Goal: Find specific page/section: Find specific page/section

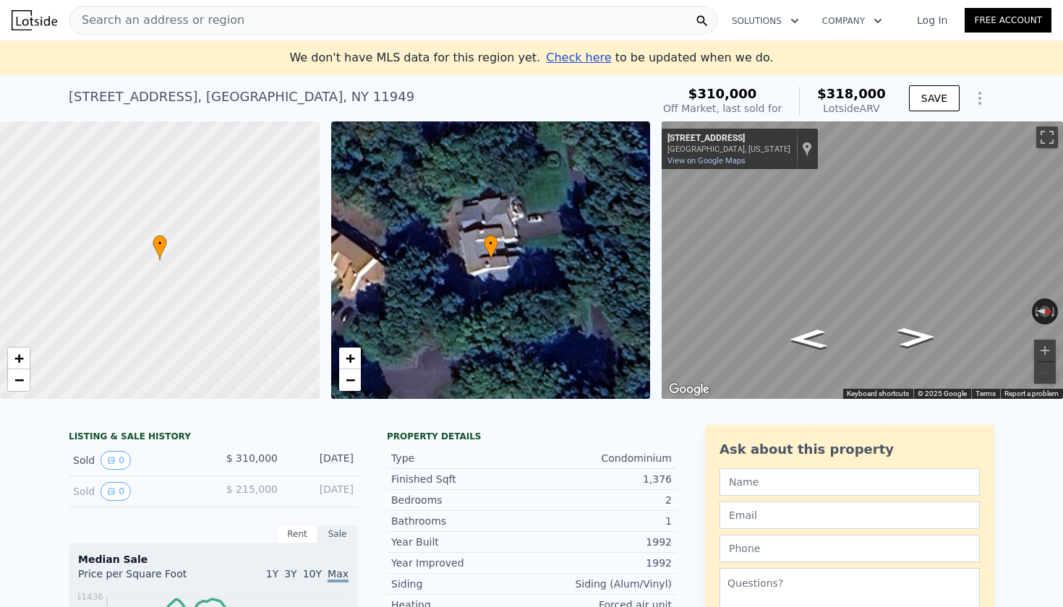
click at [568, 56] on span "Check here" at bounding box center [578, 58] width 65 height 14
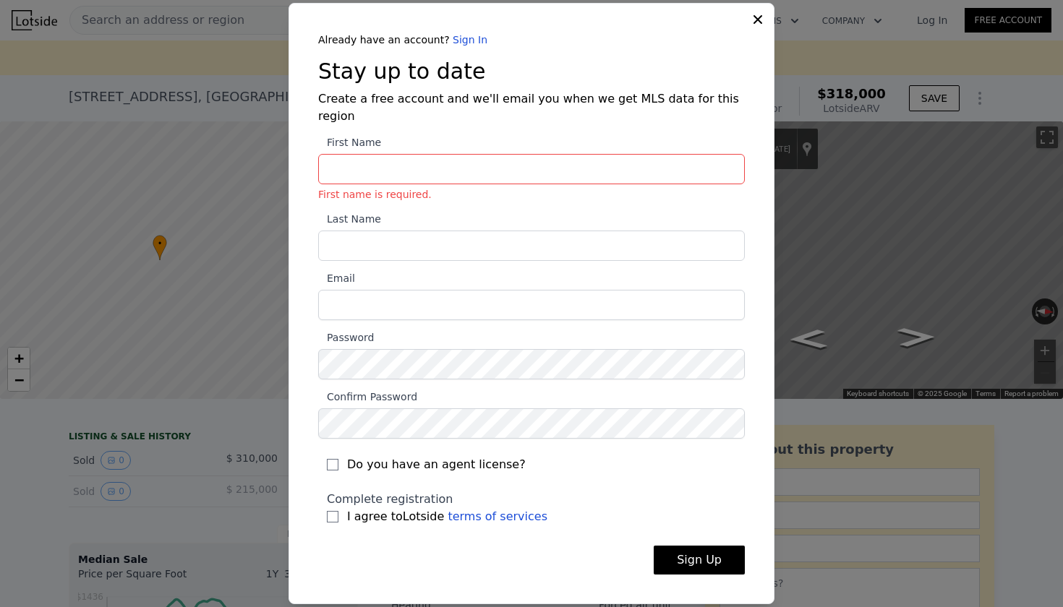
click at [748, 42] on div "Already have an account? Sign In Stay up to date Create a free account and we'l…" at bounding box center [531, 304] width 486 height 602
click at [757, 27] on icon at bounding box center [757, 19] width 14 height 14
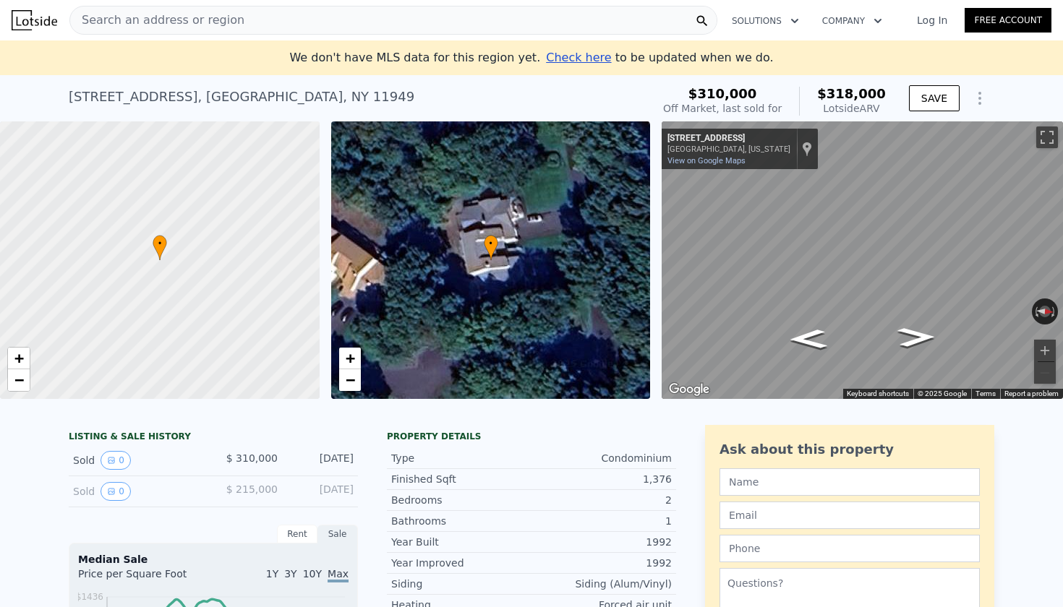
click at [197, 22] on span "Search an address or region" at bounding box center [157, 20] width 174 height 17
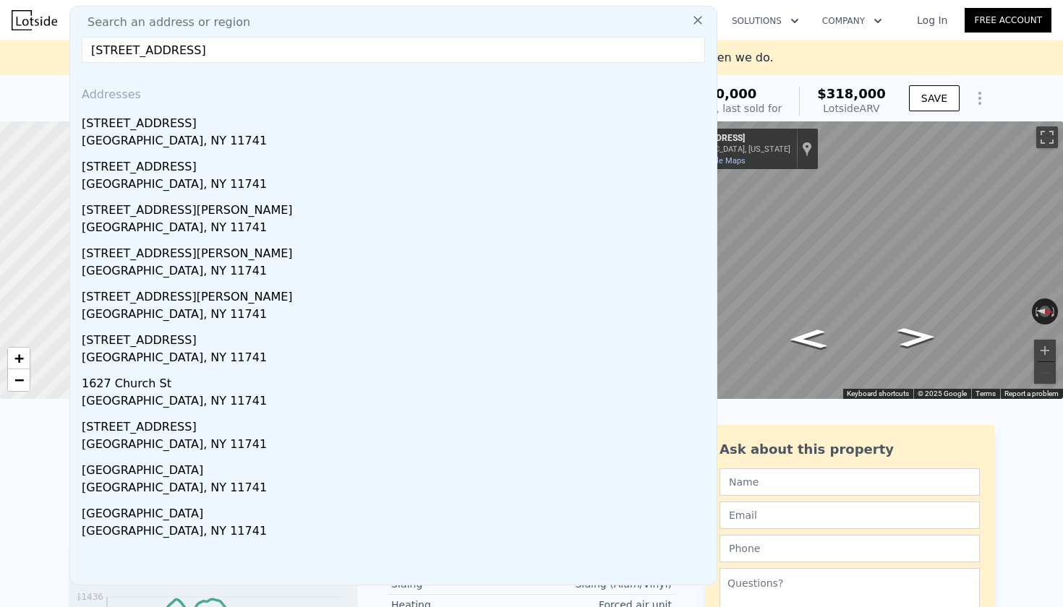
click at [163, 51] on input "[STREET_ADDRESS]" at bounding box center [393, 50] width 623 height 26
click at [289, 37] on input "[STREET_ADDRESS]" at bounding box center [393, 50] width 623 height 26
click at [285, 56] on input "[STREET_ADDRESS]" at bounding box center [393, 50] width 623 height 26
click at [189, 46] on input "[STREET_ADDRESS]" at bounding box center [393, 50] width 623 height 26
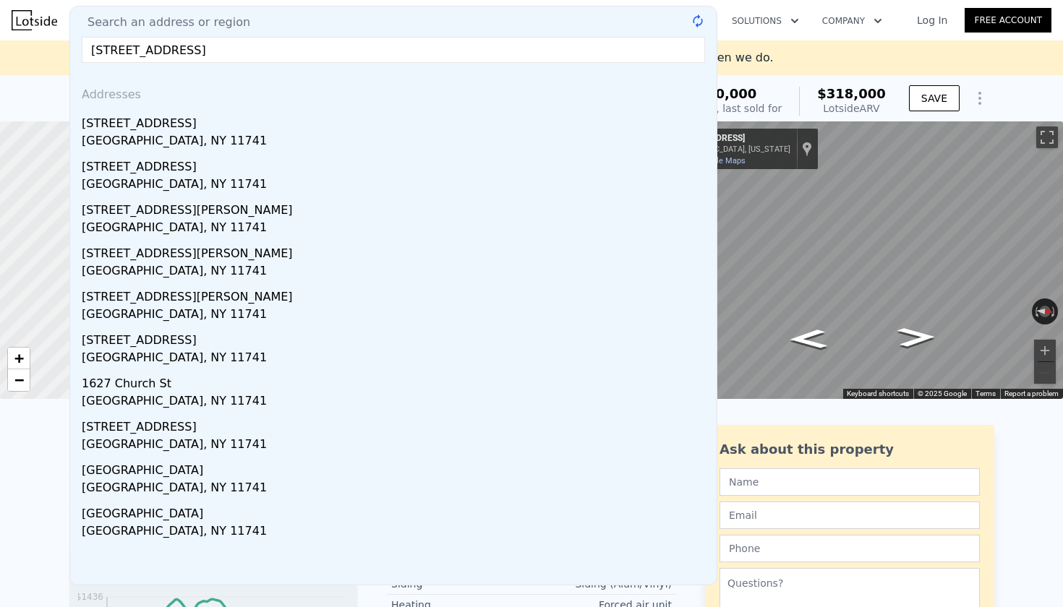
click at [183, 56] on input "[STREET_ADDRESS]" at bounding box center [393, 50] width 623 height 26
type input "[STREET_ADDRESS]"
